Goal: Find specific page/section: Find specific page/section

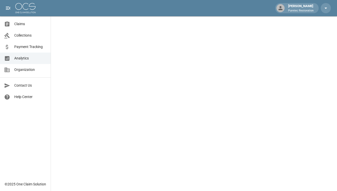
click at [24, 24] on span "Claims" at bounding box center [30, 23] width 32 height 5
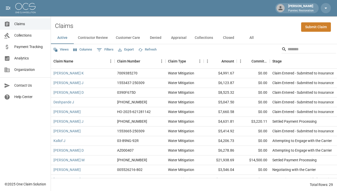
click at [100, 40] on button "Contractor Review" at bounding box center [93, 38] width 38 height 12
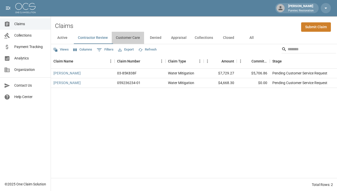
click at [126, 37] on button "Customer Care" at bounding box center [128, 38] width 32 height 12
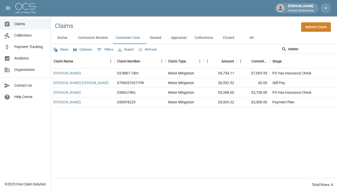
click at [155, 38] on button "Denied" at bounding box center [155, 38] width 23 height 12
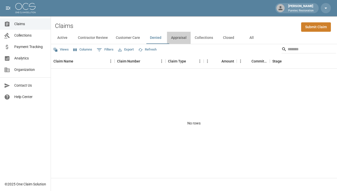
click at [179, 38] on button "Appraisal" at bounding box center [179, 38] width 24 height 12
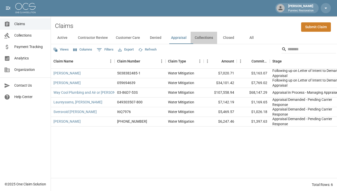
click at [201, 40] on button "Collections" at bounding box center [204, 38] width 26 height 12
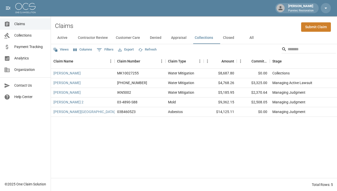
click at [233, 40] on button "Closed" at bounding box center [228, 38] width 23 height 12
